Goal: Transaction & Acquisition: Purchase product/service

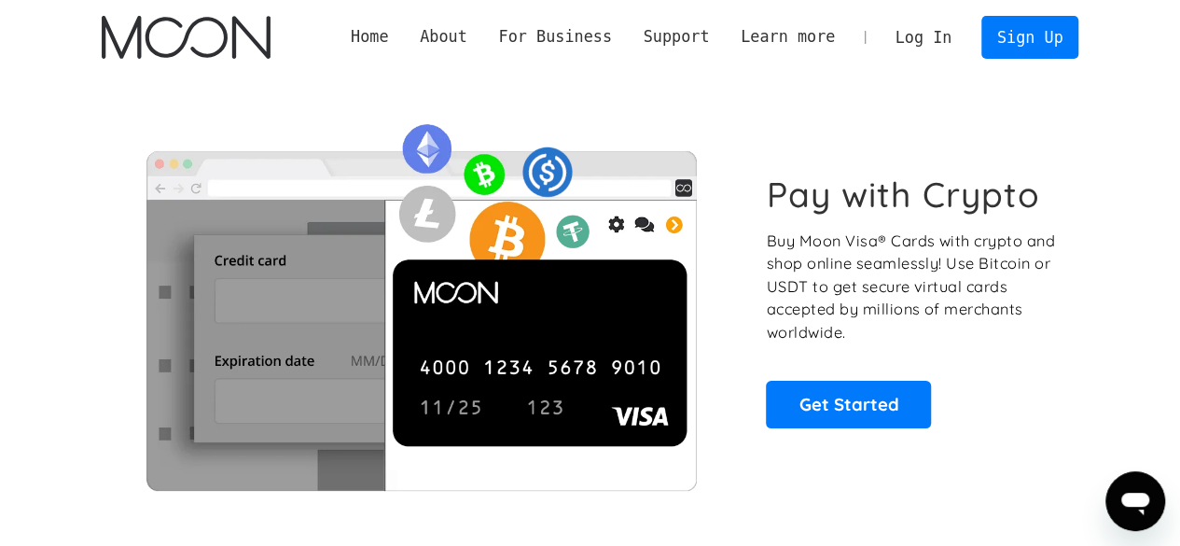
click at [928, 36] on link "Log In" at bounding box center [923, 37] width 88 height 41
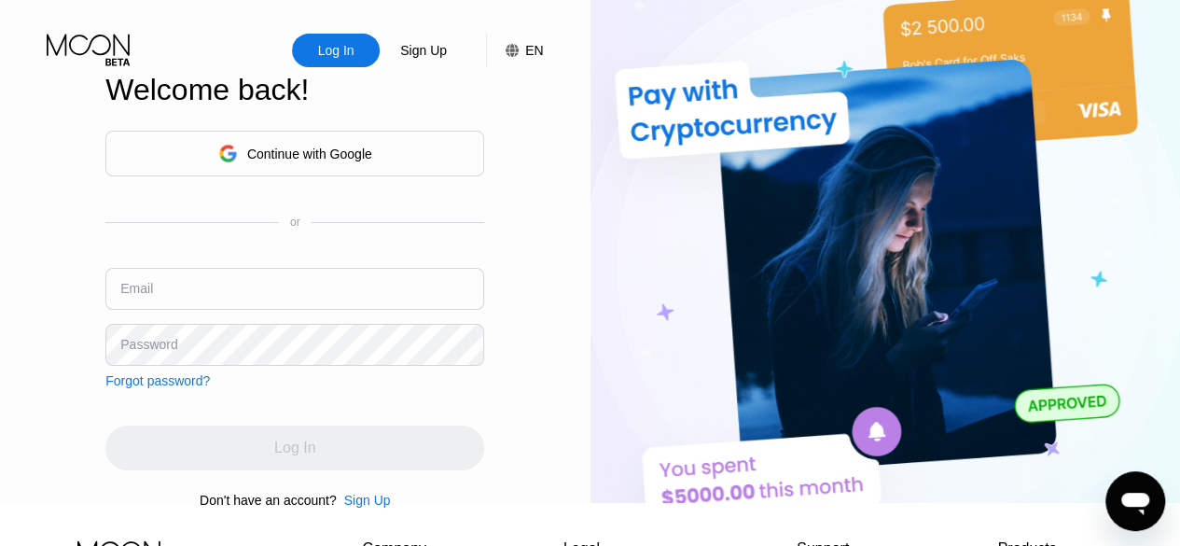
type input "[DOMAIN_NAME][EMAIL_ADDRESS][DOMAIN_NAME]"
click at [34, 362] on div "Log In Sign Up EN Language Select an item Save Welcome back! Continue with Goog…" at bounding box center [295, 251] width 590 height 503
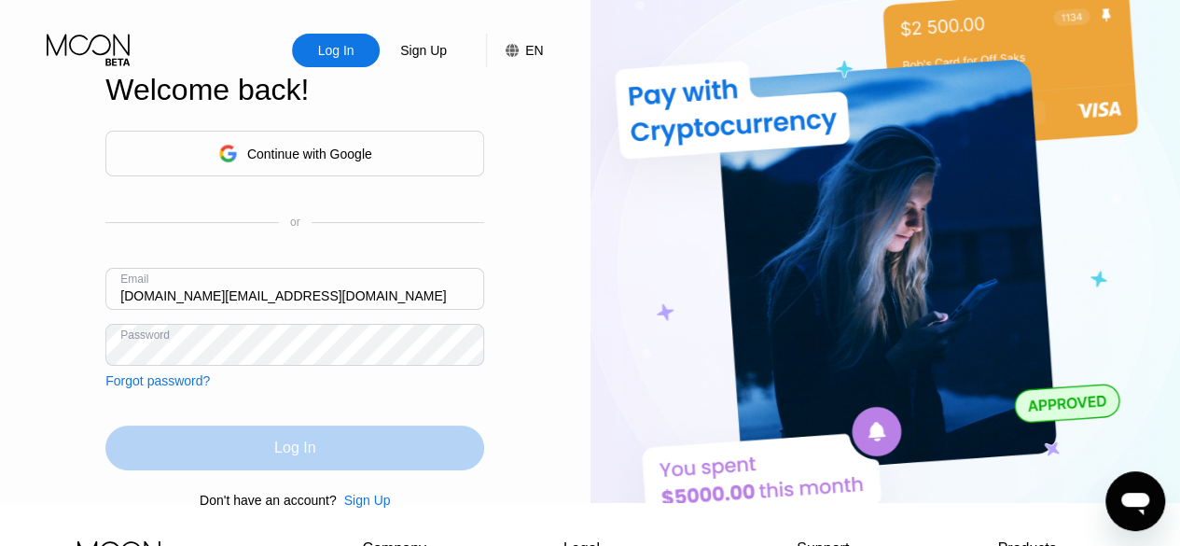
click at [311, 457] on div "Log In" at bounding box center [294, 447] width 41 height 19
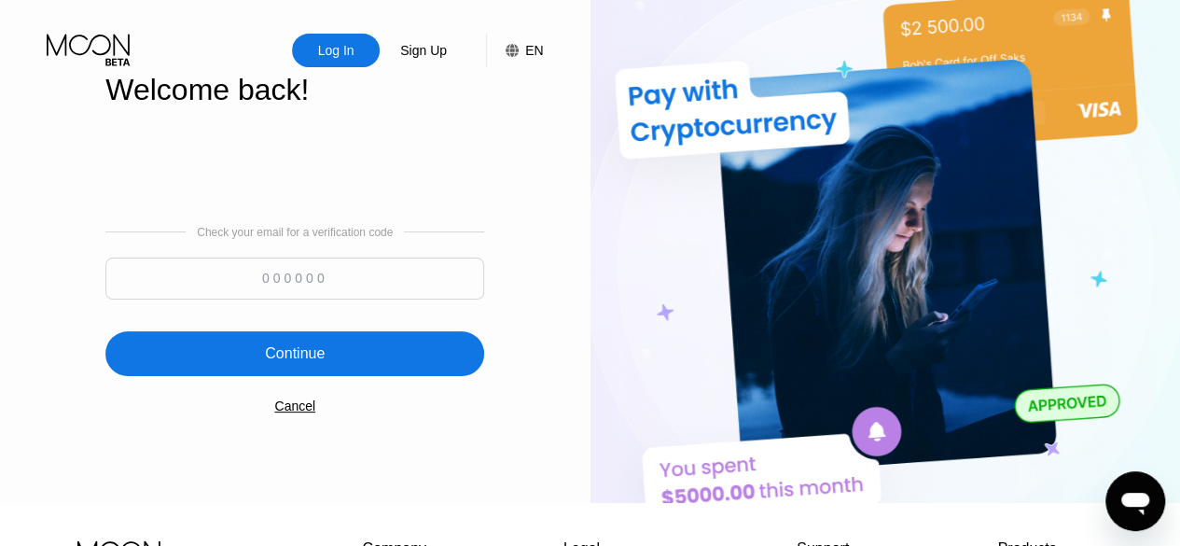
click at [257, 281] on input at bounding box center [294, 278] width 379 height 42
paste input "422163"
type input "422163"
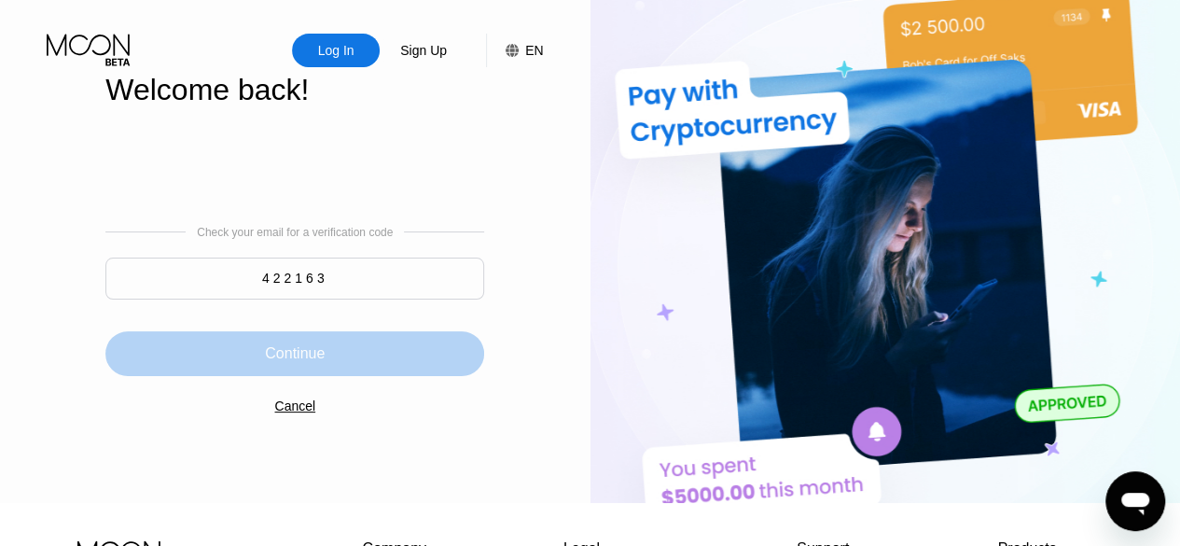
click at [309, 355] on div "Continue" at bounding box center [295, 353] width 60 height 19
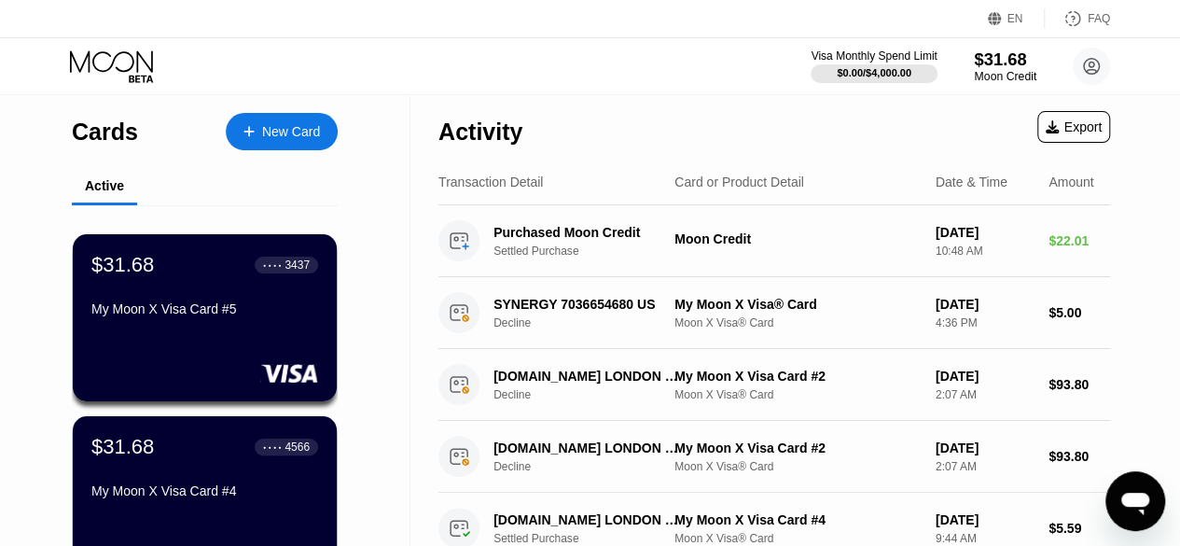
click at [992, 65] on div "$31.68" at bounding box center [1005, 59] width 62 height 20
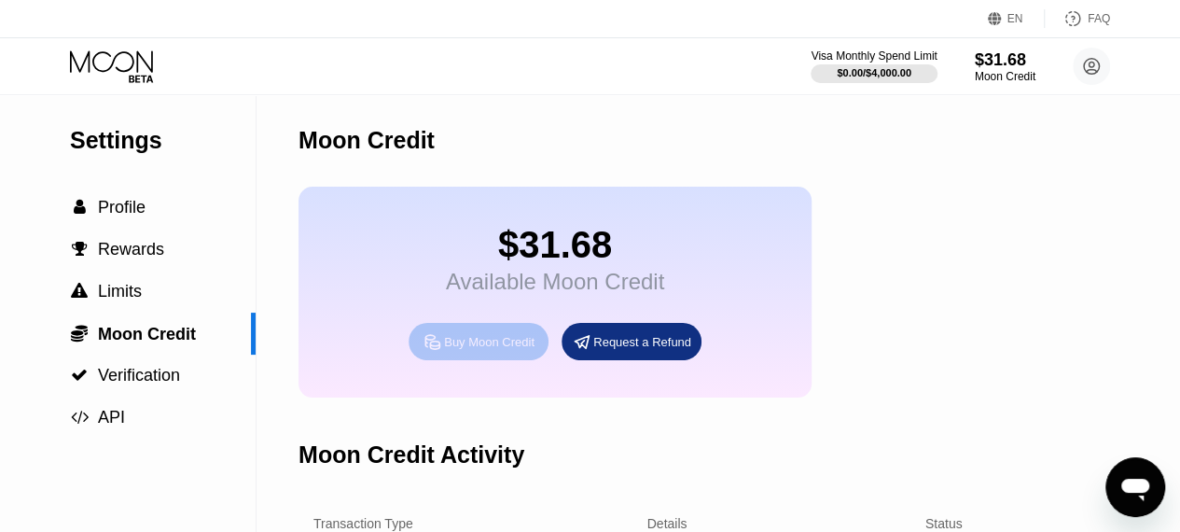
click at [470, 350] on div "Buy Moon Credit" at bounding box center [489, 342] width 90 height 16
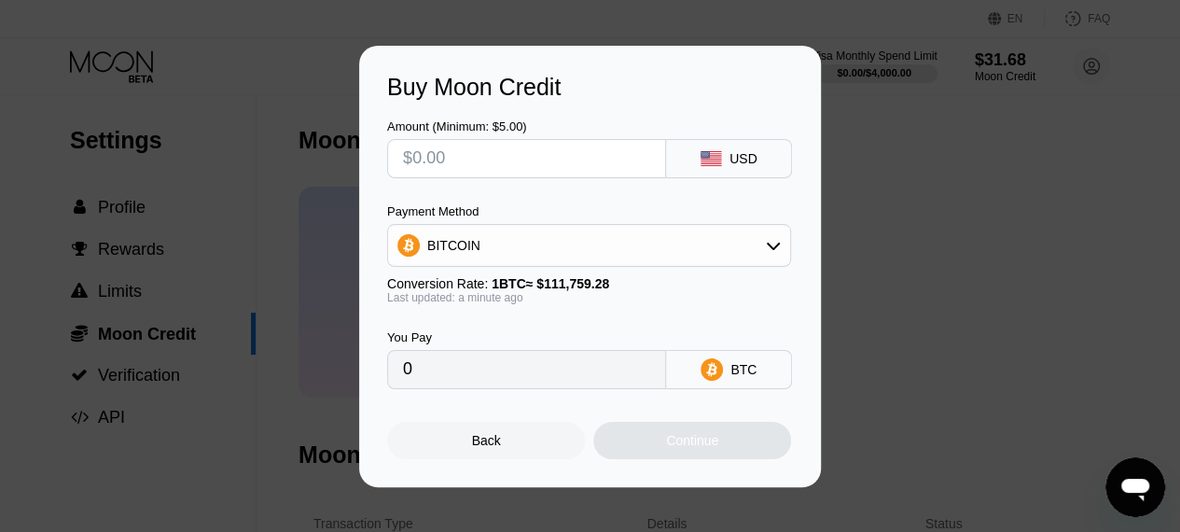
click at [427, 145] on input "text" at bounding box center [526, 158] width 247 height 37
click at [422, 155] on input "text" at bounding box center [526, 158] width 247 height 37
click at [437, 152] on input "text" at bounding box center [526, 158] width 247 height 37
type input "$5"
type input "0.00004474"
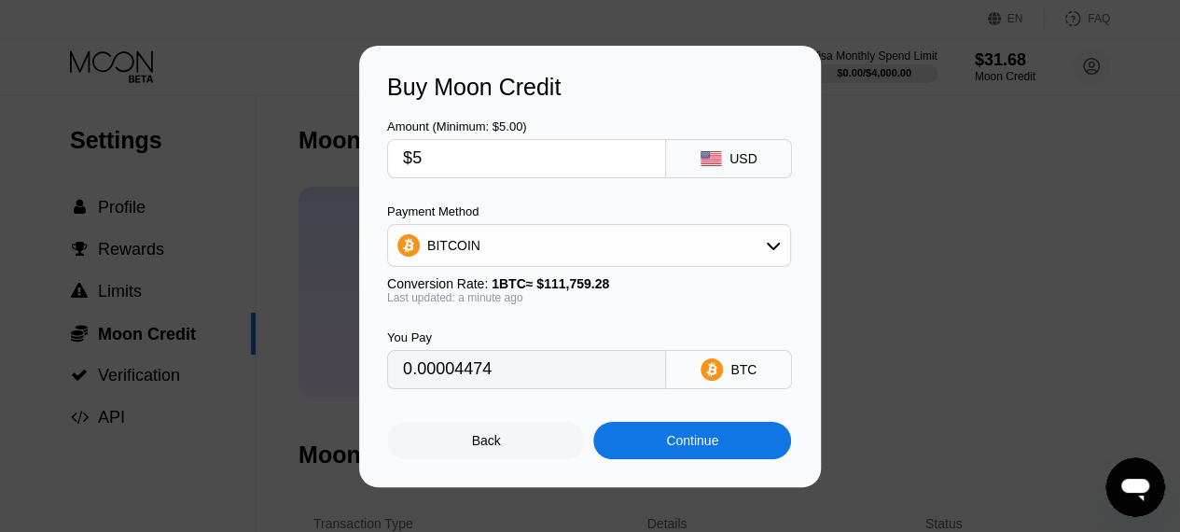
type input "$50"
type input "0.00044740"
drag, startPoint x: 419, startPoint y: 156, endPoint x: 465, endPoint y: 153, distance: 46.7
click at [465, 153] on input "$50" at bounding box center [526, 158] width 247 height 37
type input "$55"
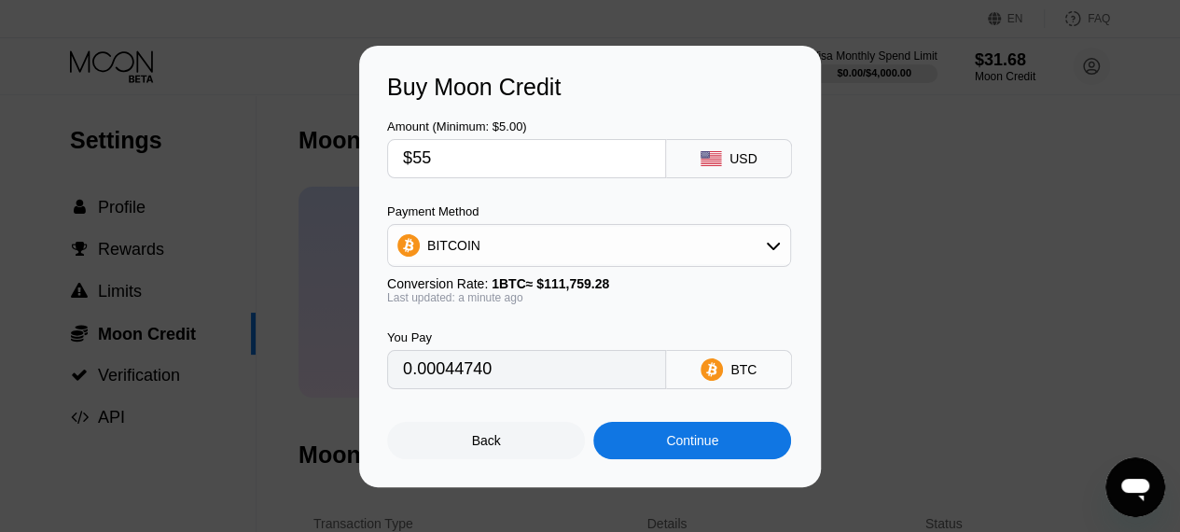
type input "0.00049213"
type input "$55"
click at [763, 245] on div "BITCOIN" at bounding box center [589, 245] width 402 height 37
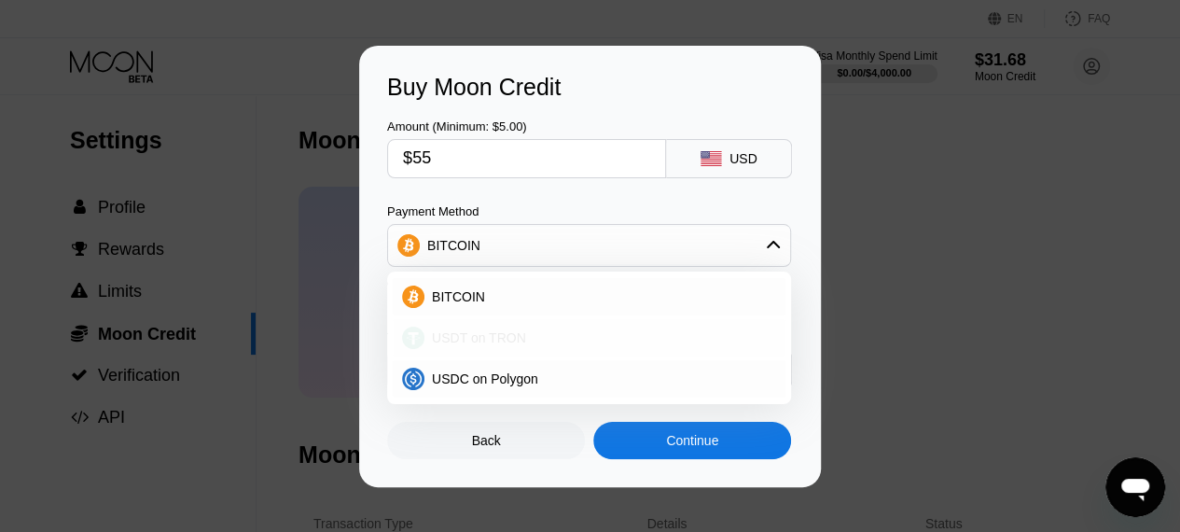
click at [520, 339] on div "USDT on TRON" at bounding box center [600, 337] width 352 height 15
type input "55.56"
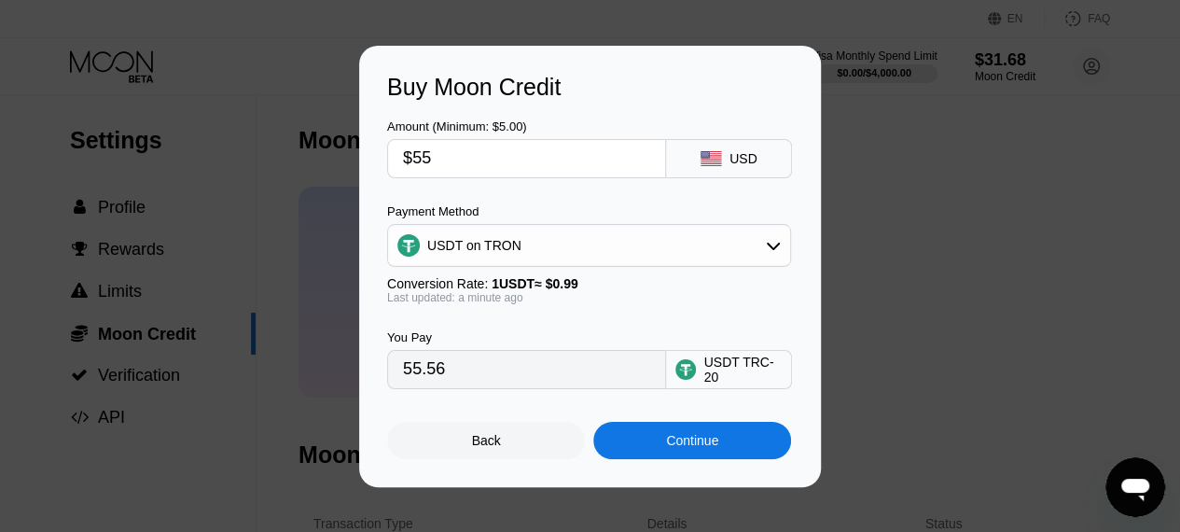
drag, startPoint x: 419, startPoint y: 156, endPoint x: 468, endPoint y: 156, distance: 49.4
click at [468, 156] on input "$55" at bounding box center [526, 158] width 247 height 37
type input "$53"
type input "53.54"
click at [632, 182] on div "Amount (Minimum: $5.00) $53 USD Payment Method USDT on TRON Conversion Rate: 1 …" at bounding box center [590, 245] width 406 height 288
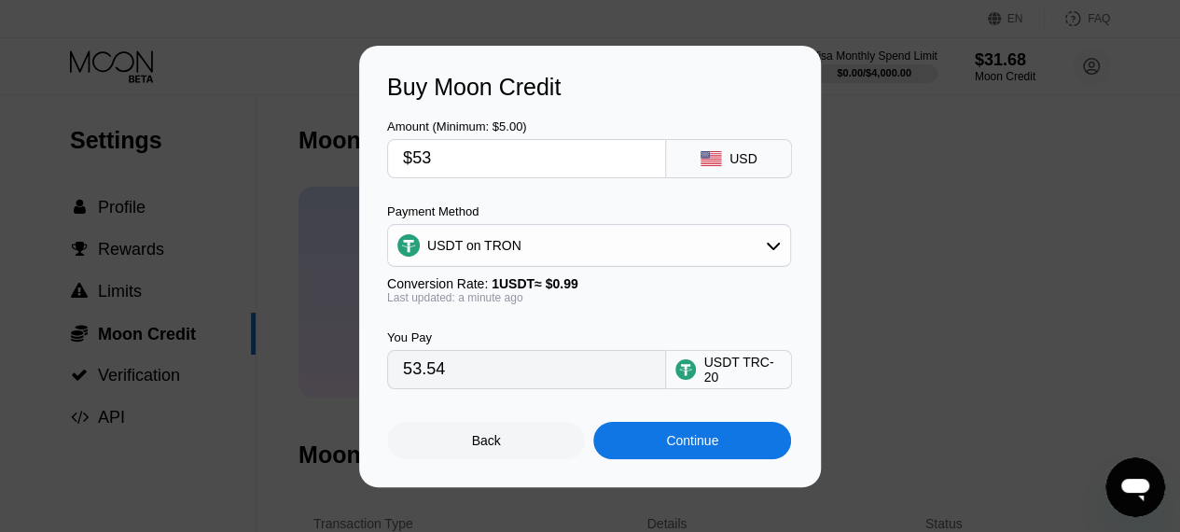
type input "$54"
type input "54.55"
click at [751, 441] on div "Continue" at bounding box center [692, 440] width 198 height 37
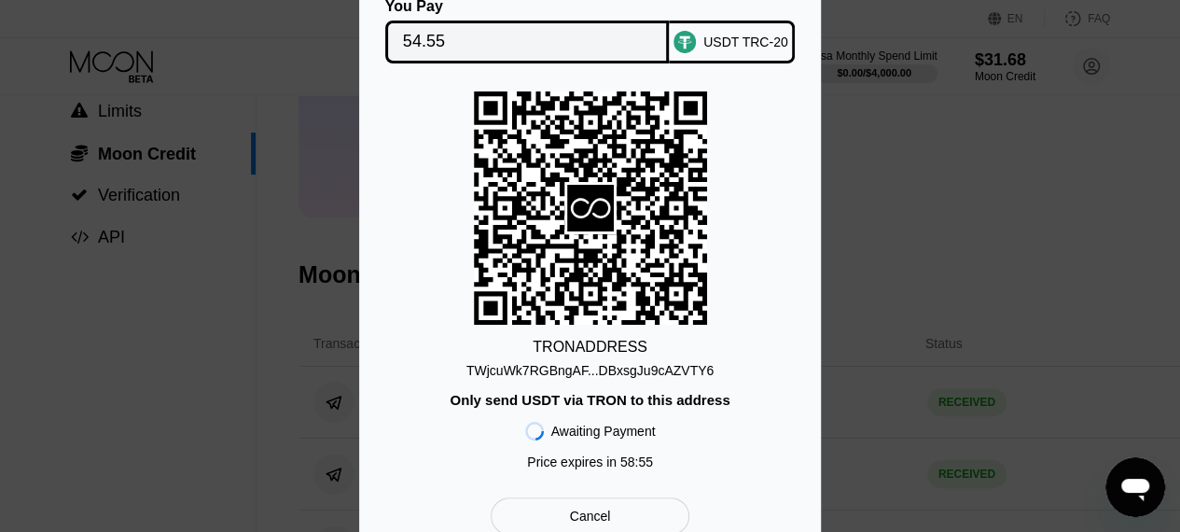
scroll to position [187, 0]
click at [489, 366] on div "TWjcuWk7RGBngAF...DBxsgJu9cAZVTY6" at bounding box center [589, 370] width 247 height 15
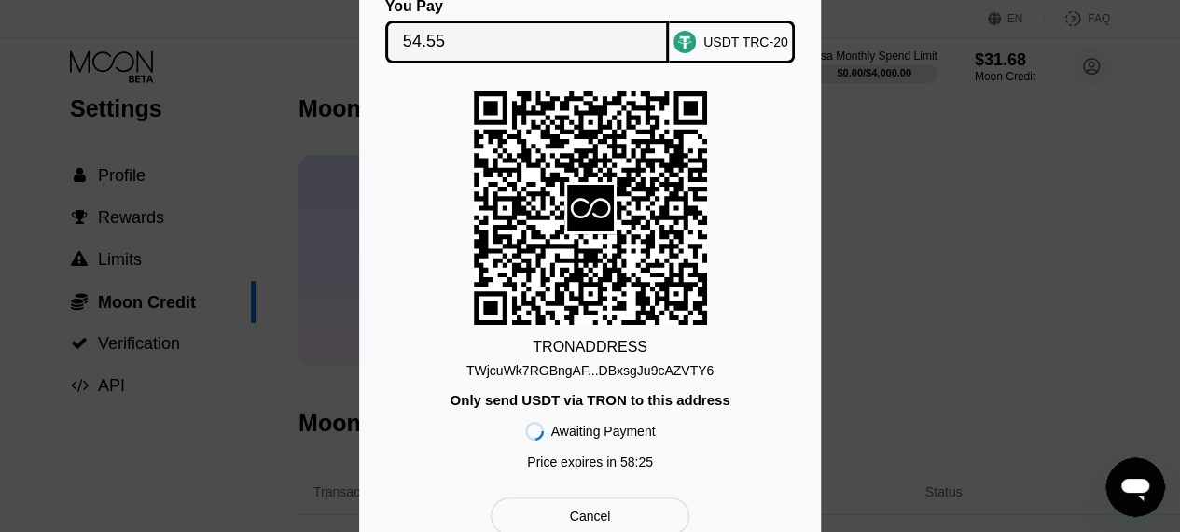
scroll to position [0, 0]
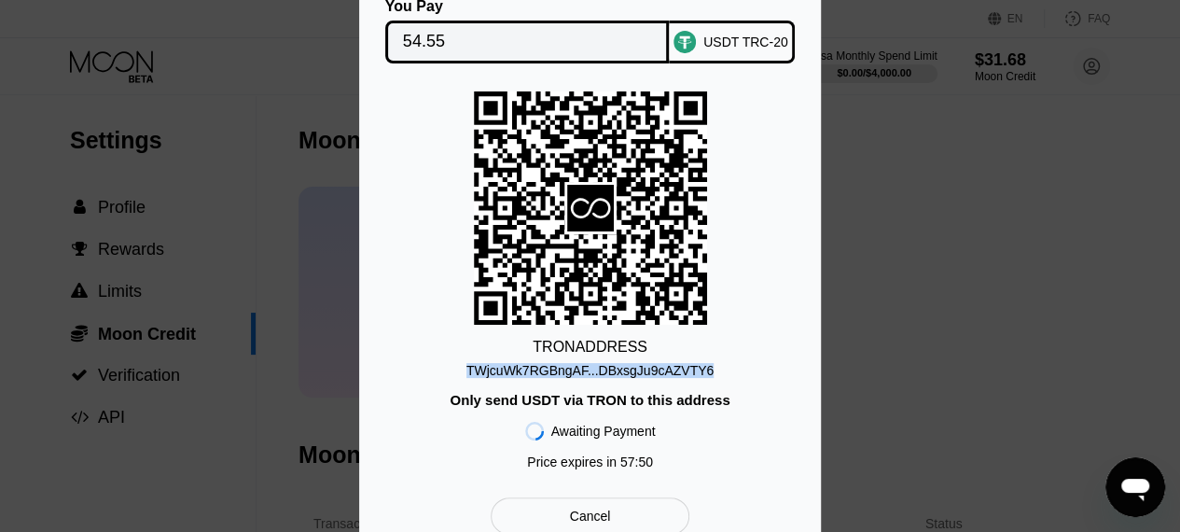
drag, startPoint x: 468, startPoint y: 365, endPoint x: 716, endPoint y: 370, distance: 248.1
click at [716, 370] on div "TRON ADDRESS TWjcuWk7RGBngAF...DBxsgJu9cAZVTY6 Only send USDT via TRON to this …" at bounding box center [590, 284] width 406 height 387
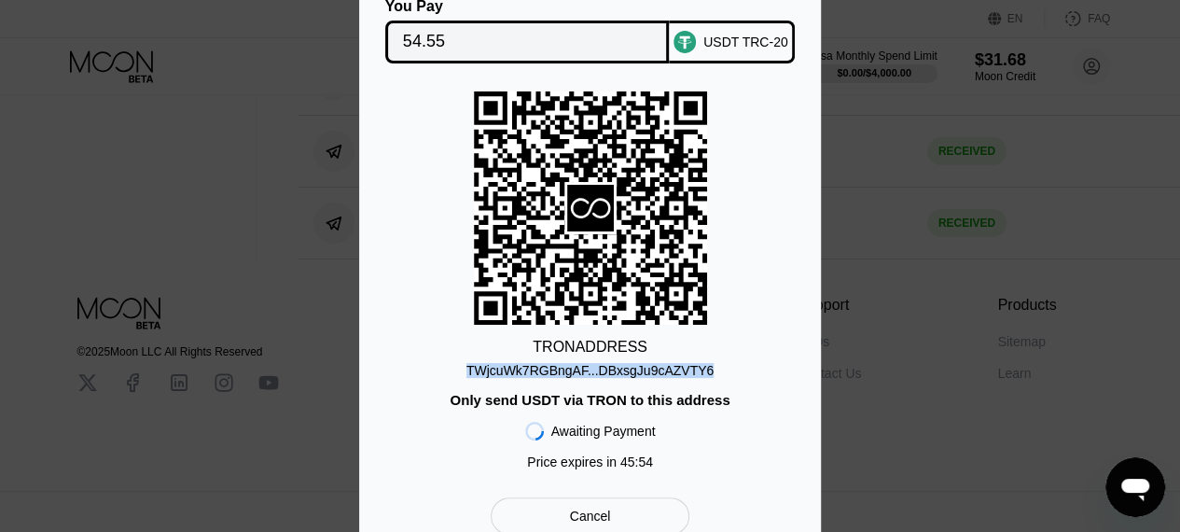
scroll to position [750, 0]
click at [608, 518] on div "Cancel" at bounding box center [590, 515] width 41 height 17
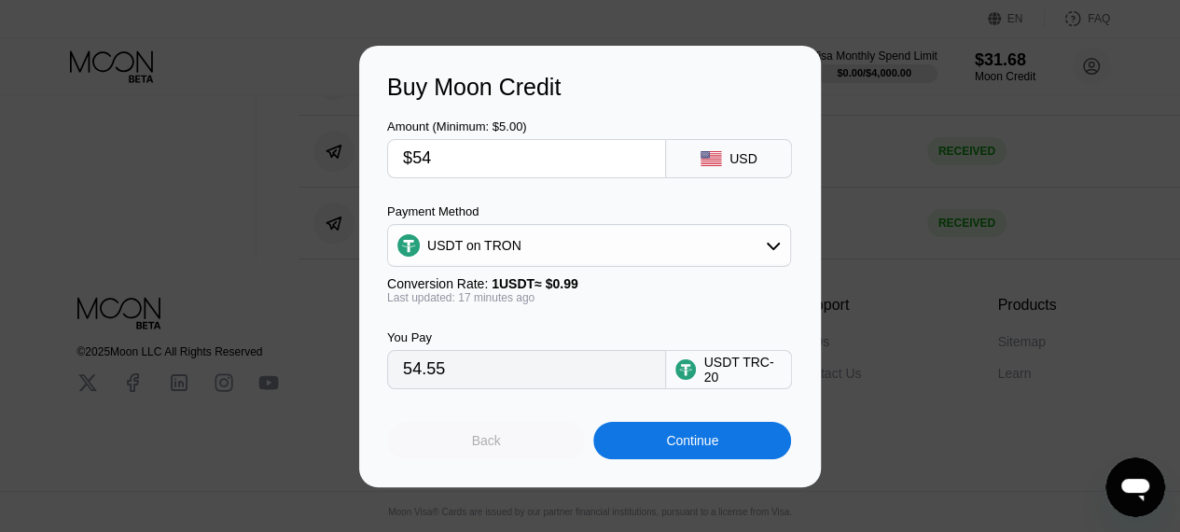
click at [519, 450] on div "Back" at bounding box center [486, 440] width 198 height 37
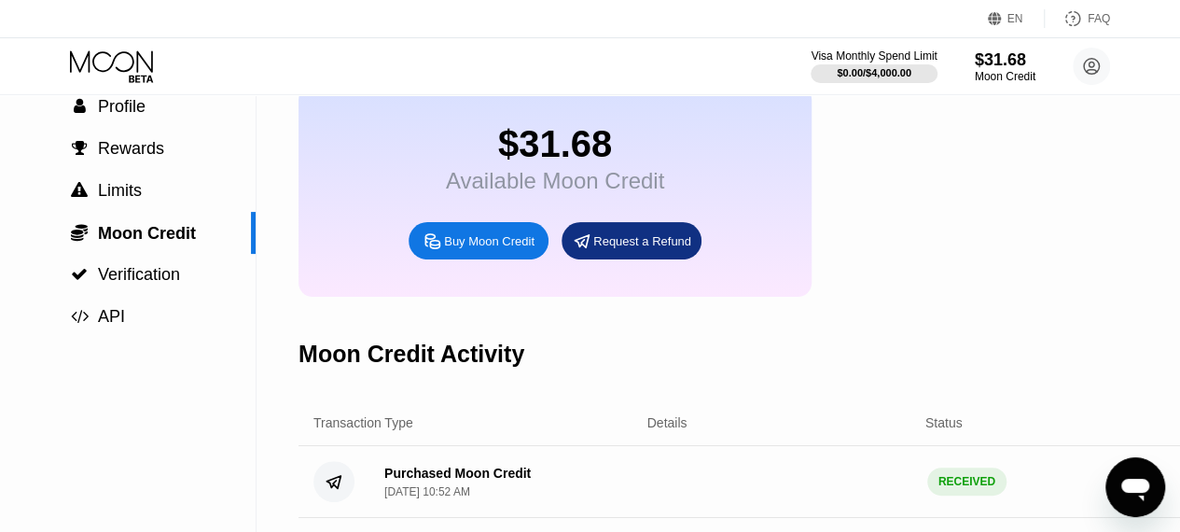
scroll to position [90, 0]
